Goal: Transaction & Acquisition: Purchase product/service

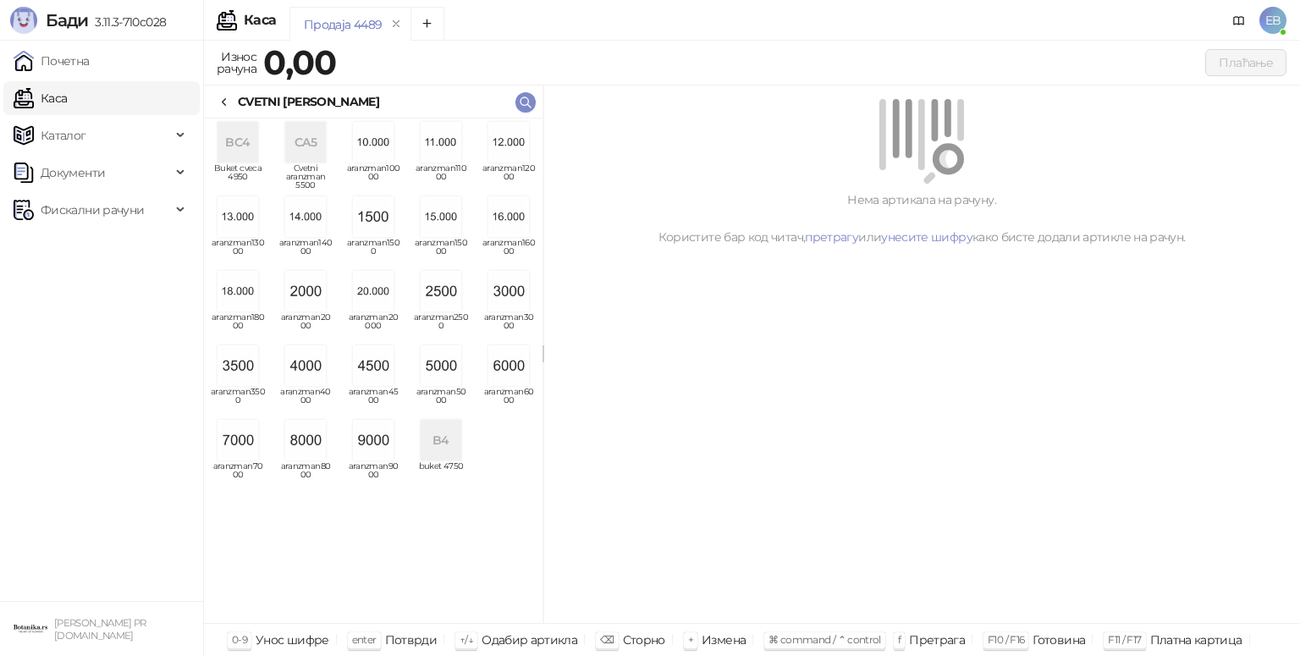
click at [312, 304] on img "grid" at bounding box center [305, 291] width 41 height 41
click at [309, 308] on img "grid" at bounding box center [305, 291] width 41 height 41
click at [312, 303] on img "grid" at bounding box center [305, 291] width 41 height 41
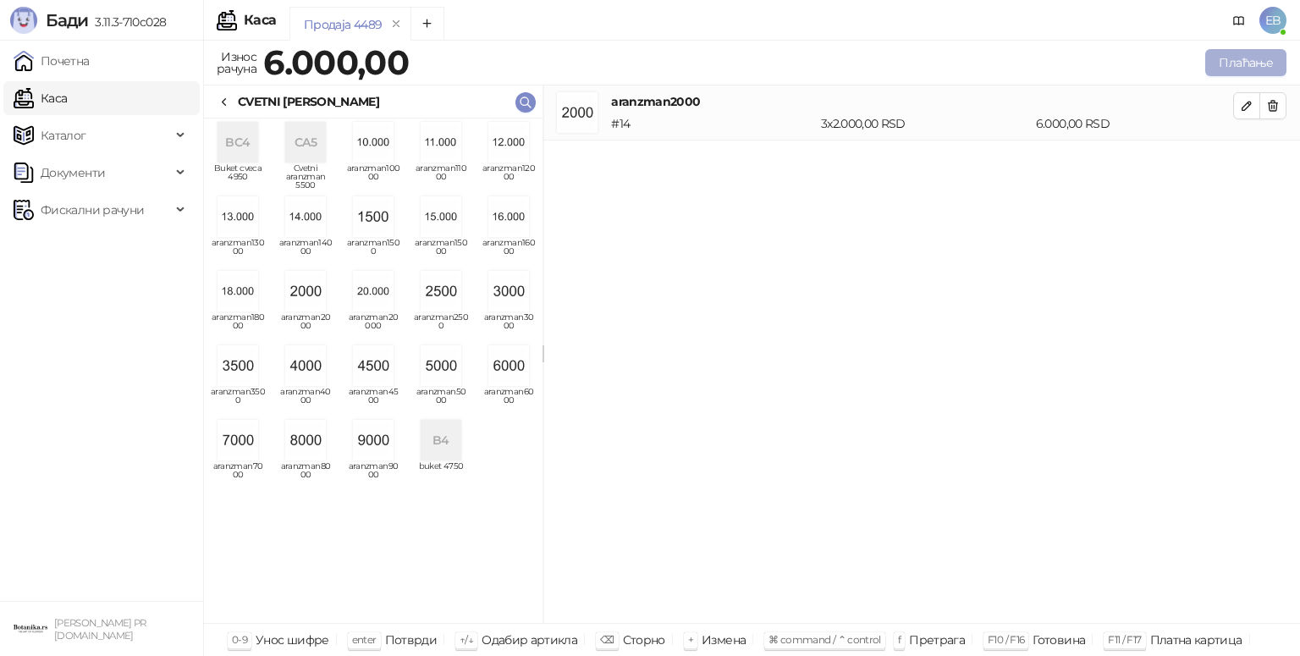
click at [1261, 64] on button "Плаћање" at bounding box center [1246, 62] width 81 height 27
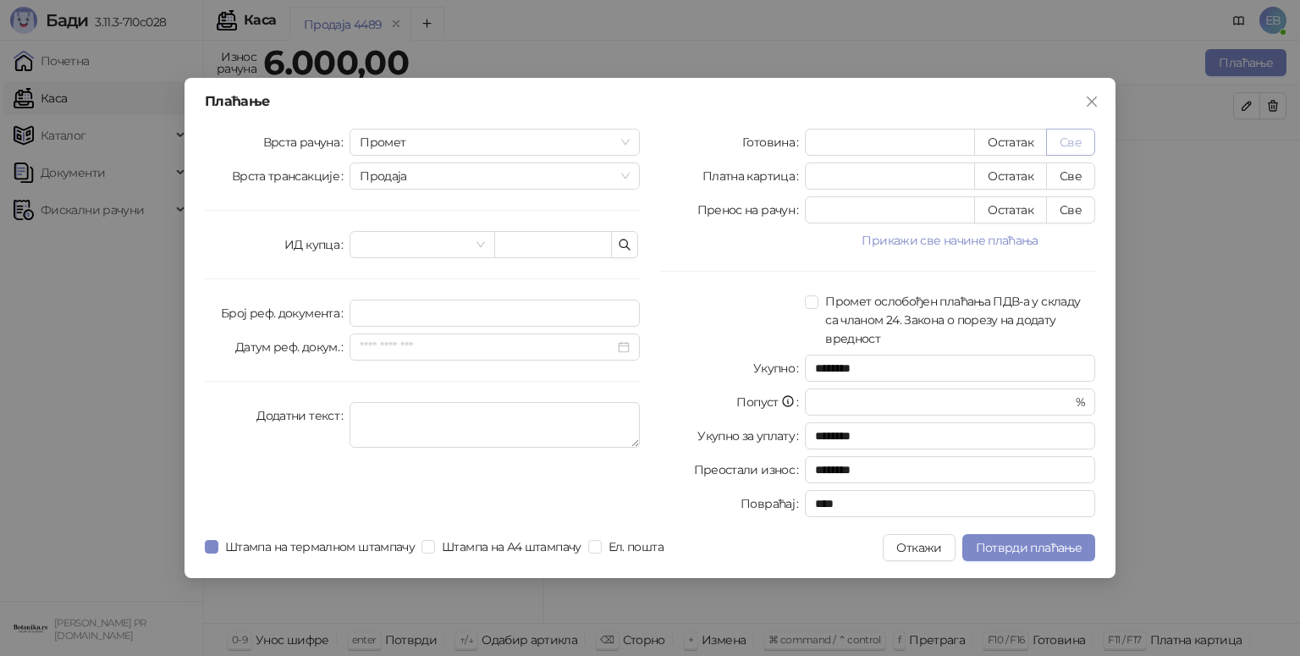
click at [1071, 142] on button "Све" at bounding box center [1070, 142] width 49 height 27
type input "****"
click at [1064, 543] on span "Потврди плаћање" at bounding box center [1029, 547] width 106 height 15
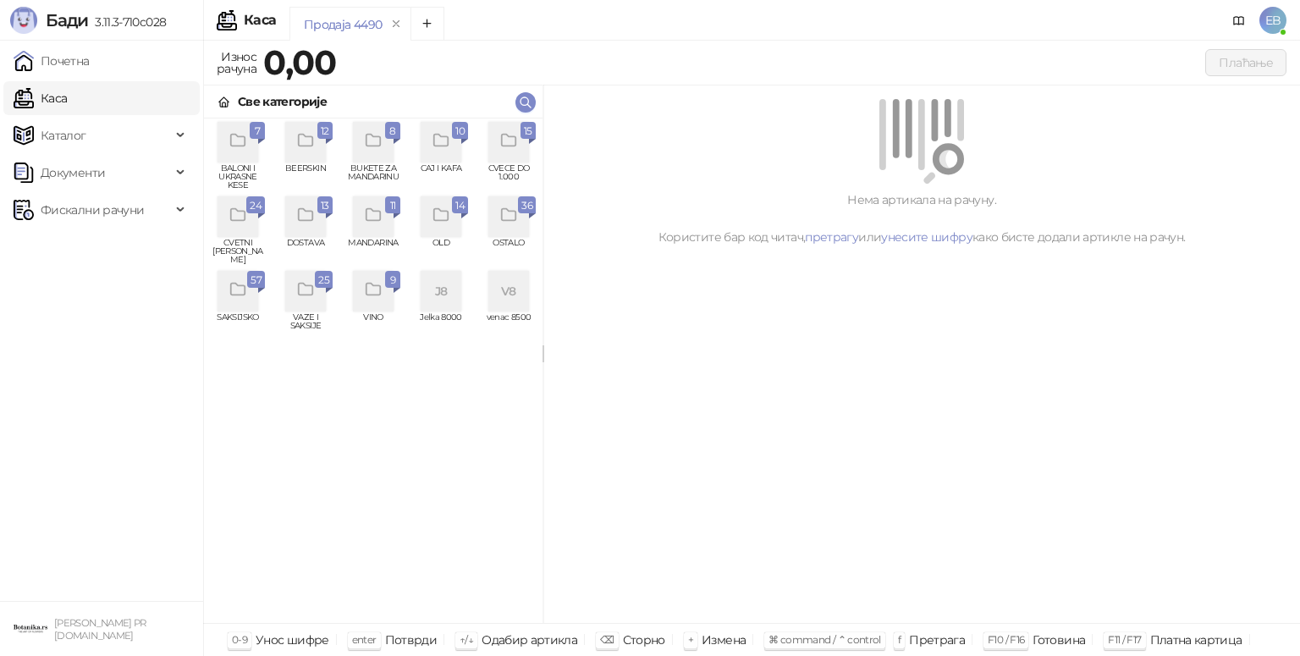
click at [251, 227] on div "grid" at bounding box center [238, 216] width 41 height 41
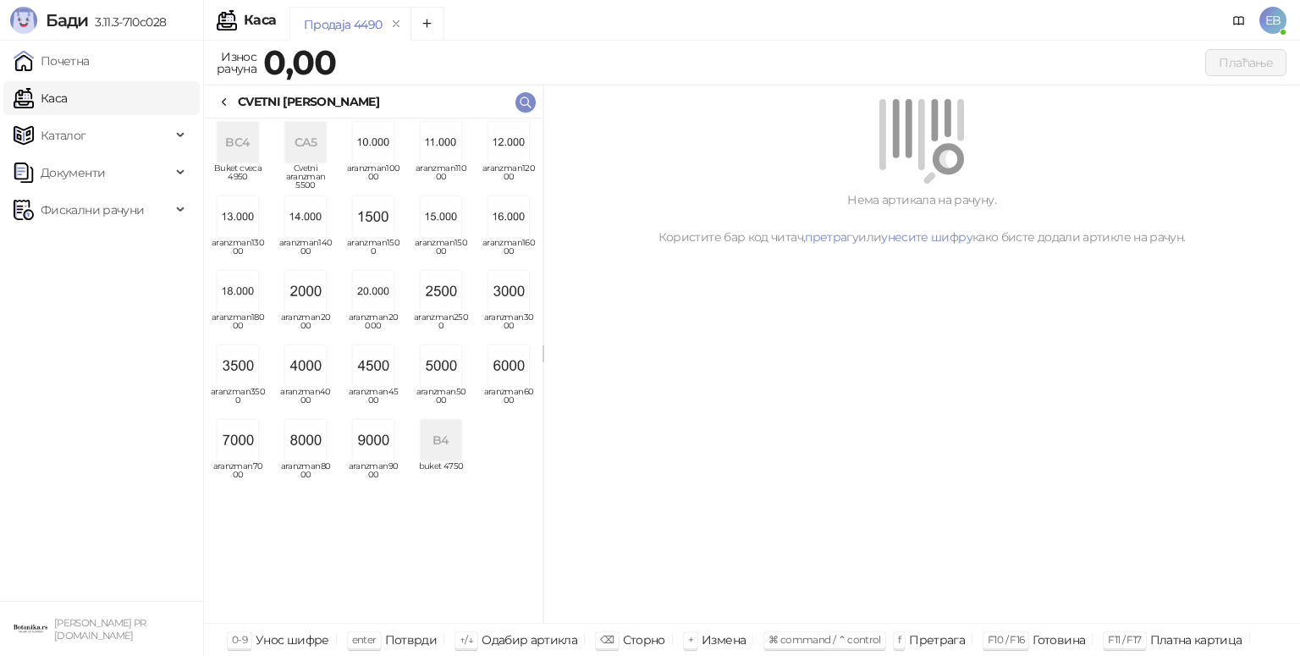
click at [305, 291] on img "grid" at bounding box center [305, 291] width 41 height 41
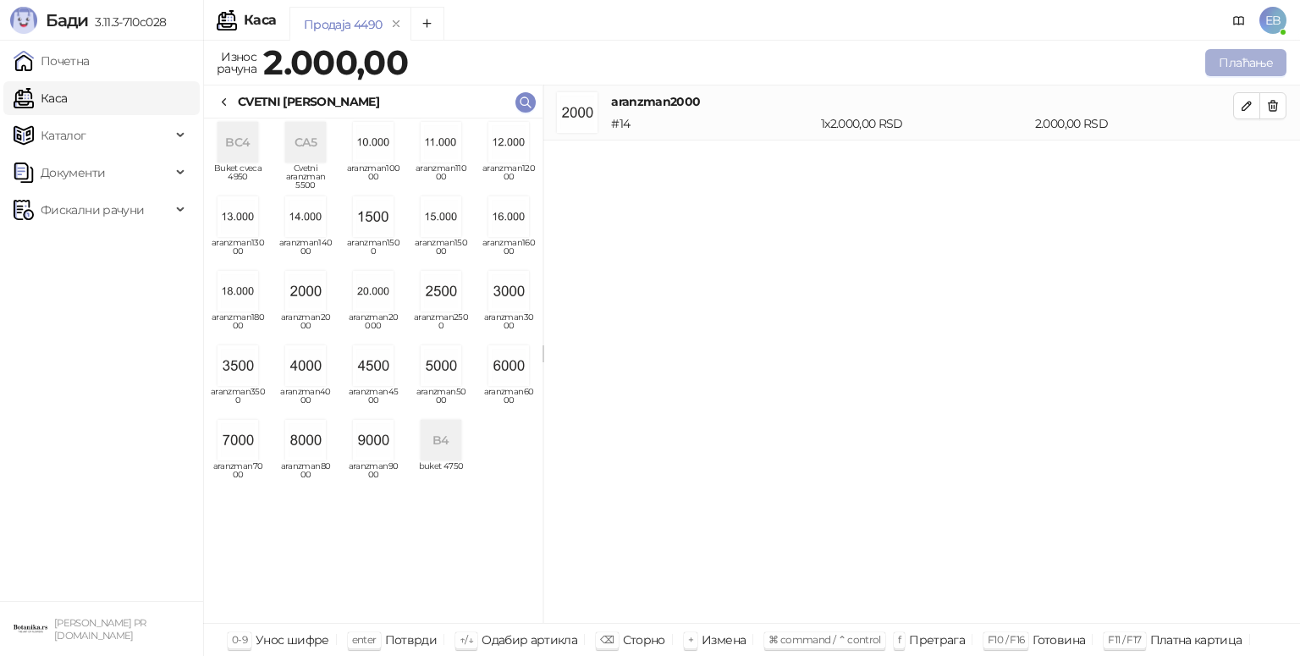
click at [1229, 64] on button "Плаћање" at bounding box center [1246, 62] width 81 height 27
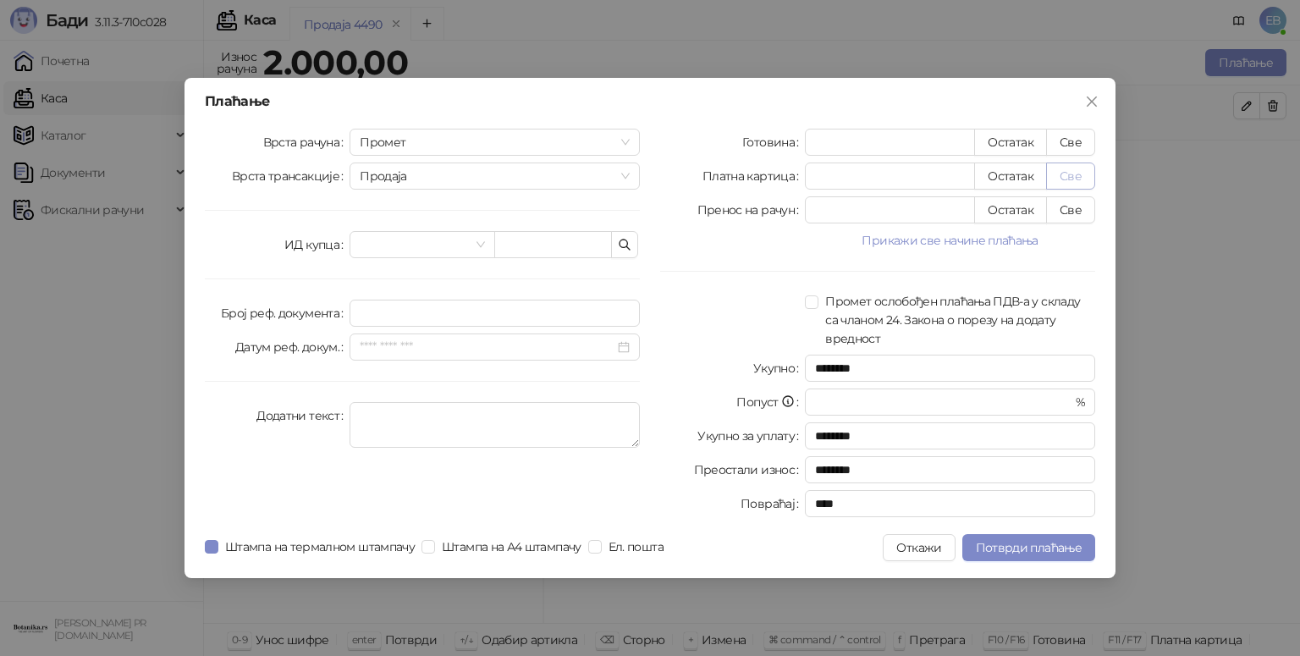
click at [1080, 183] on button "Све" at bounding box center [1070, 176] width 49 height 27
type input "****"
click at [1068, 549] on span "Потврди плаћање" at bounding box center [1029, 547] width 106 height 15
